Goal: Information Seeking & Learning: Learn about a topic

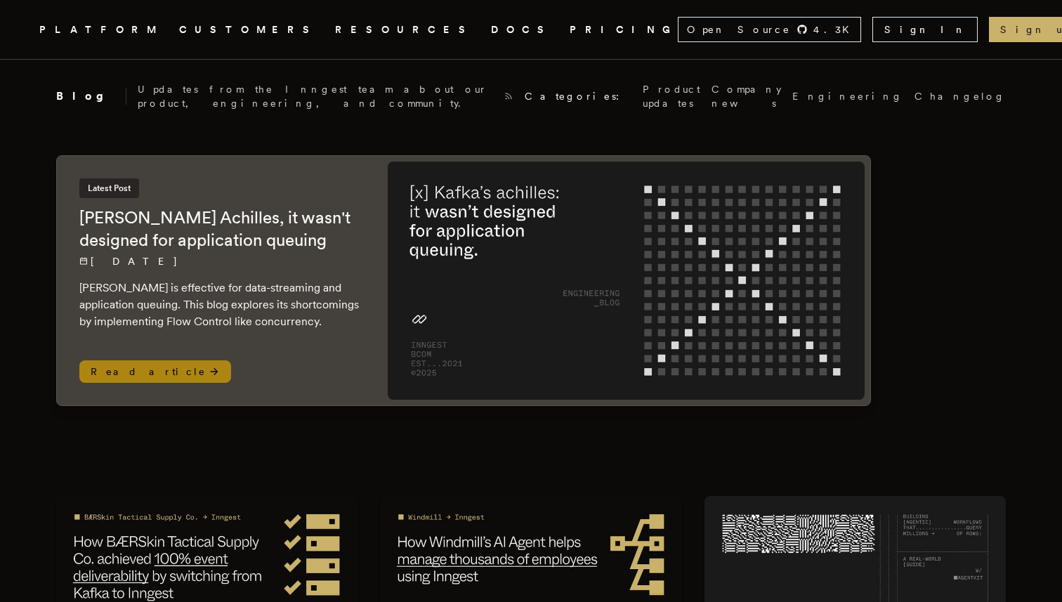
click at [437, 242] on img at bounding box center [626, 280] width 477 height 238
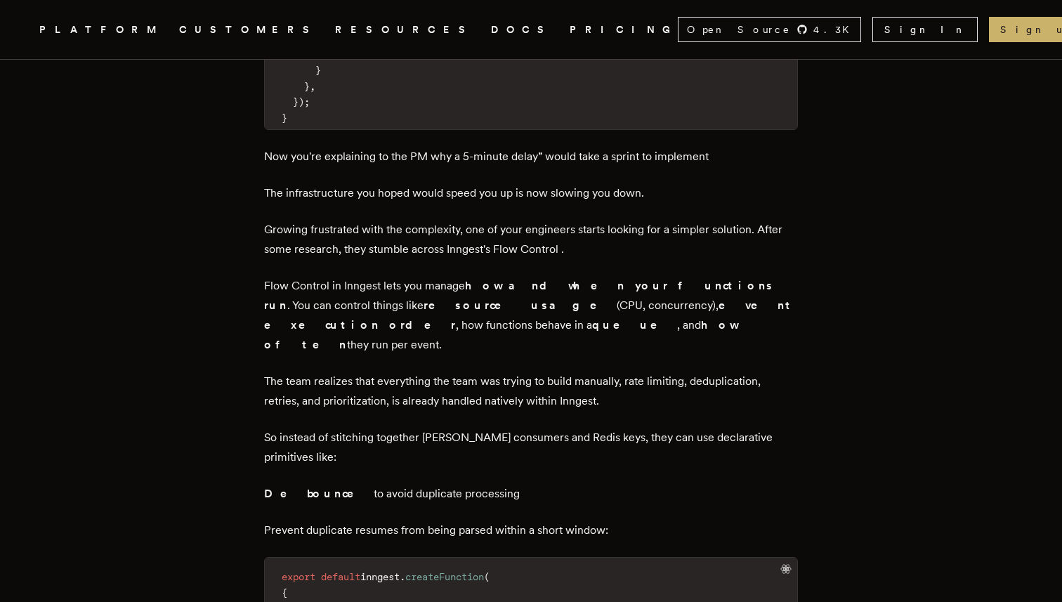
scroll to position [3201, 0]
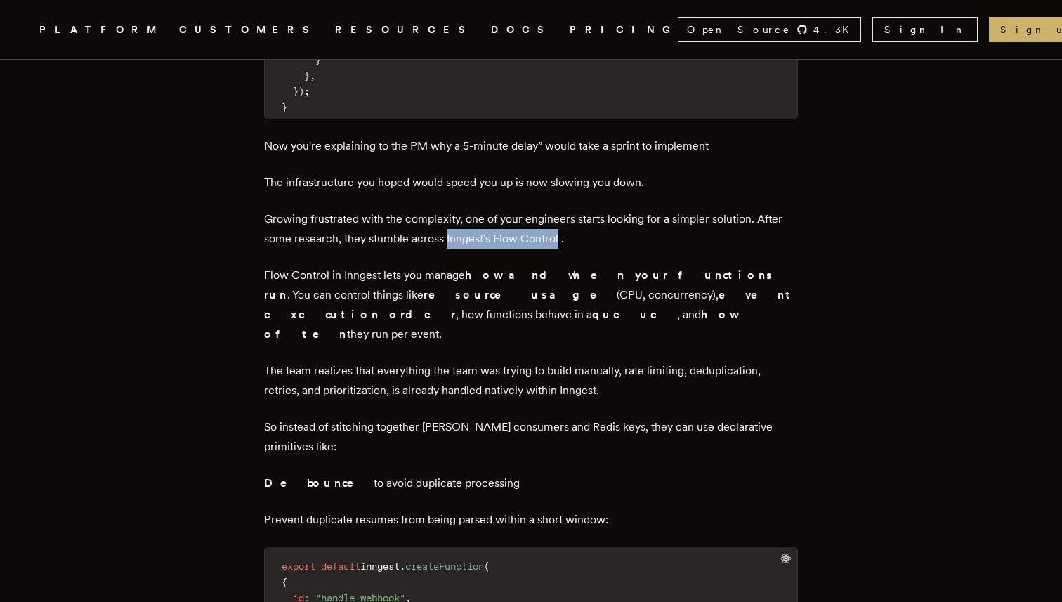
drag, startPoint x: 450, startPoint y: 212, endPoint x: 562, endPoint y: 216, distance: 111.7
click at [562, 216] on p "Growing frustrated with the complexity, one of your engineers starts looking fo…" at bounding box center [531, 228] width 534 height 39
click at [322, 265] on p "Flow Control in Inngest lets you manage how and when your functions run . You c…" at bounding box center [531, 304] width 534 height 79
click at [364, 265] on p "Flow Control in Inngest lets you manage how and when your functions run . You c…" at bounding box center [531, 304] width 534 height 79
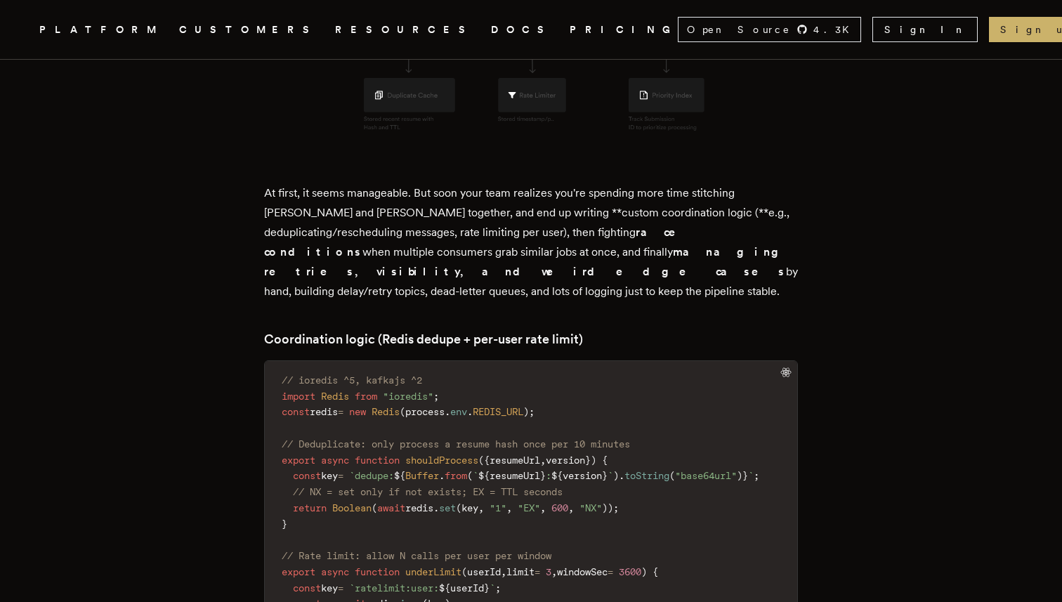
scroll to position [1074, 0]
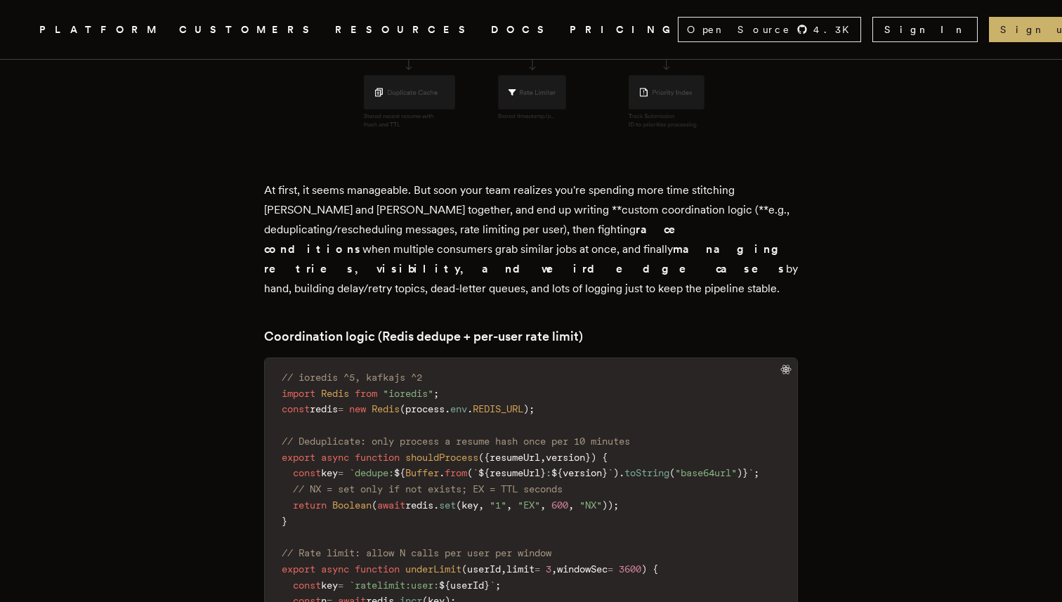
click at [594, 206] on p "At first, it seems manageable. But soon your team realizes you're spending more…" at bounding box center [531, 239] width 534 height 118
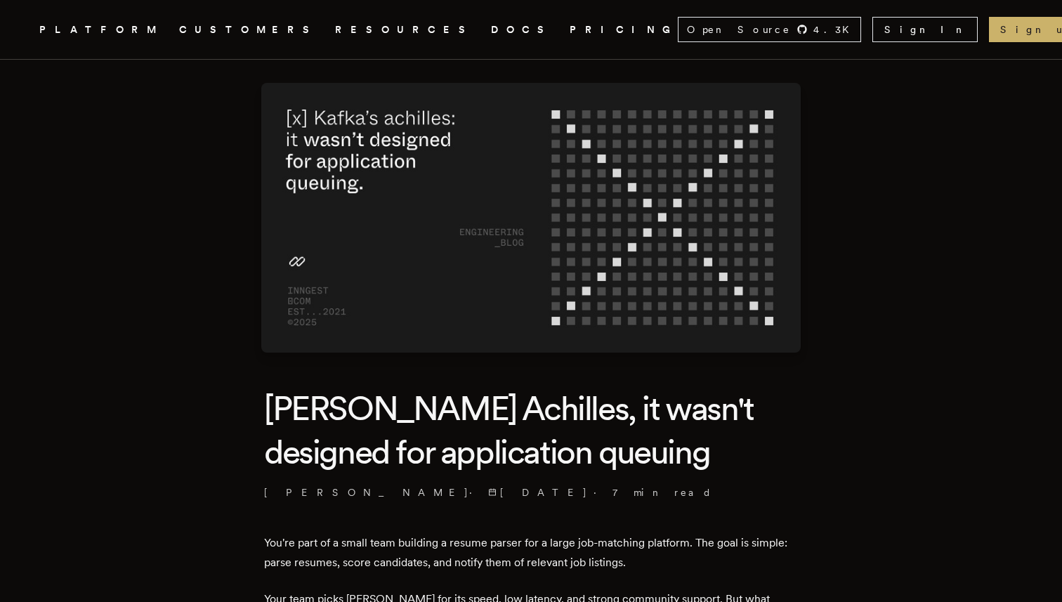
scroll to position [0, 0]
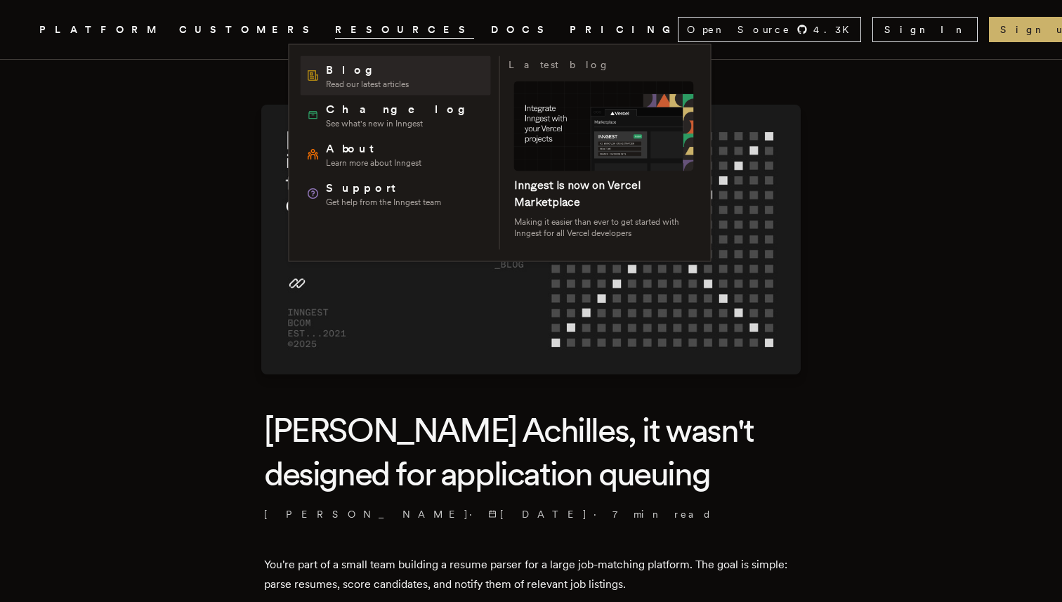
click at [382, 74] on span "Blog" at bounding box center [367, 70] width 83 height 17
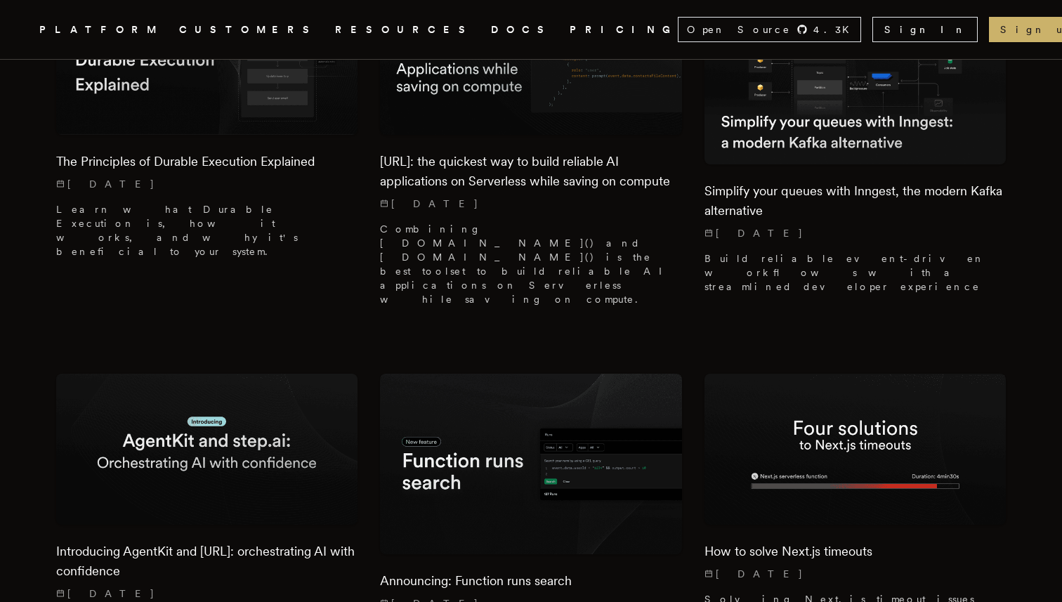
scroll to position [2695, 0]
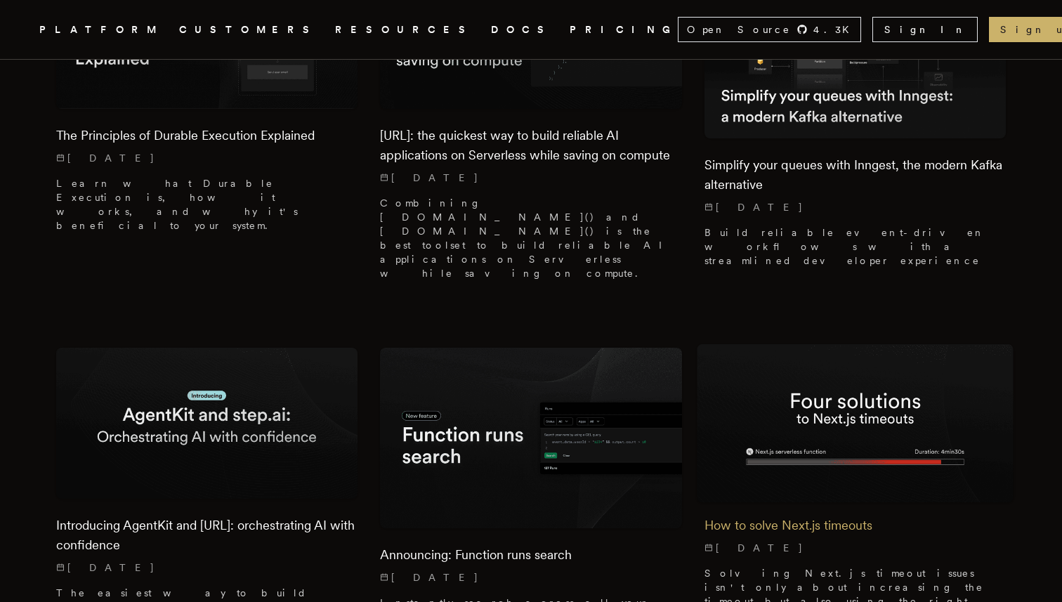
click at [790, 344] on img at bounding box center [855, 423] width 317 height 158
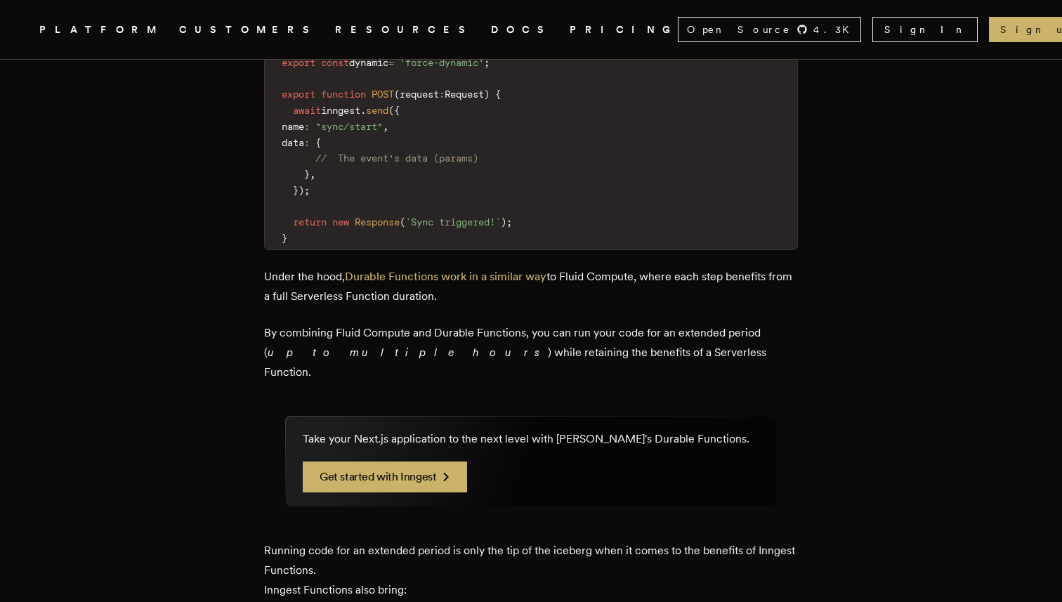
scroll to position [2526, 0]
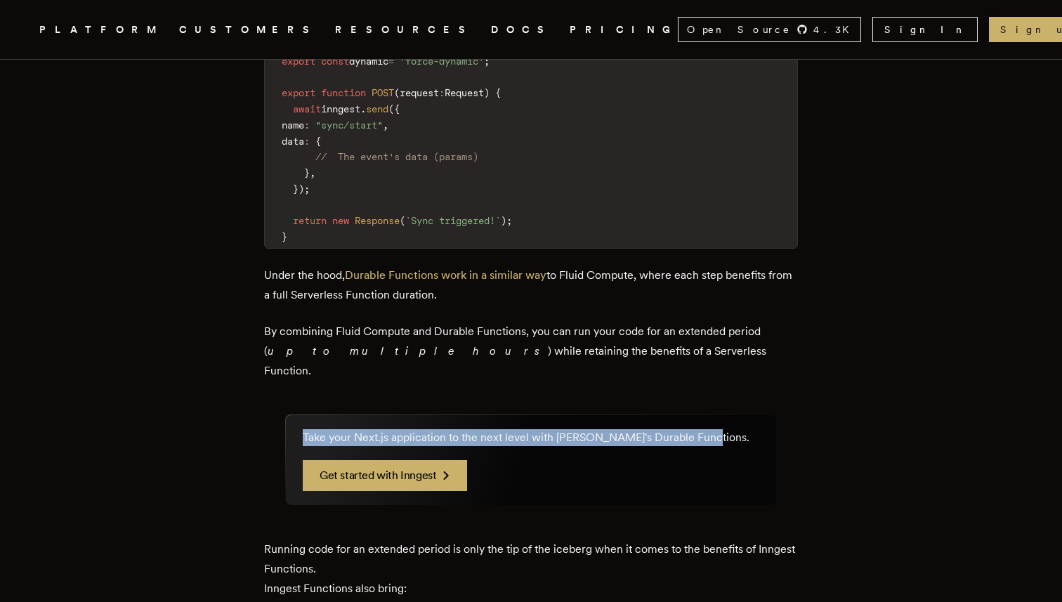
drag, startPoint x: 268, startPoint y: 293, endPoint x: 686, endPoint y: 392, distance: 429.5
click at [686, 415] on div "Take your Next.js application to the next level with Inngest's Durable Function…" at bounding box center [531, 460] width 490 height 90
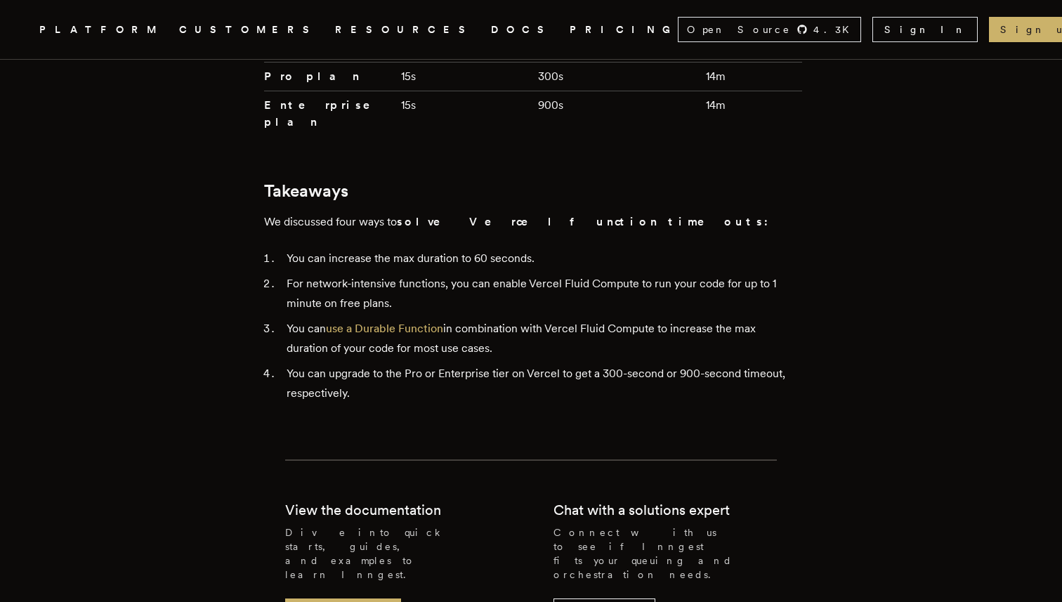
scroll to position [3662, 0]
